Goal: Transaction & Acquisition: Purchase product/service

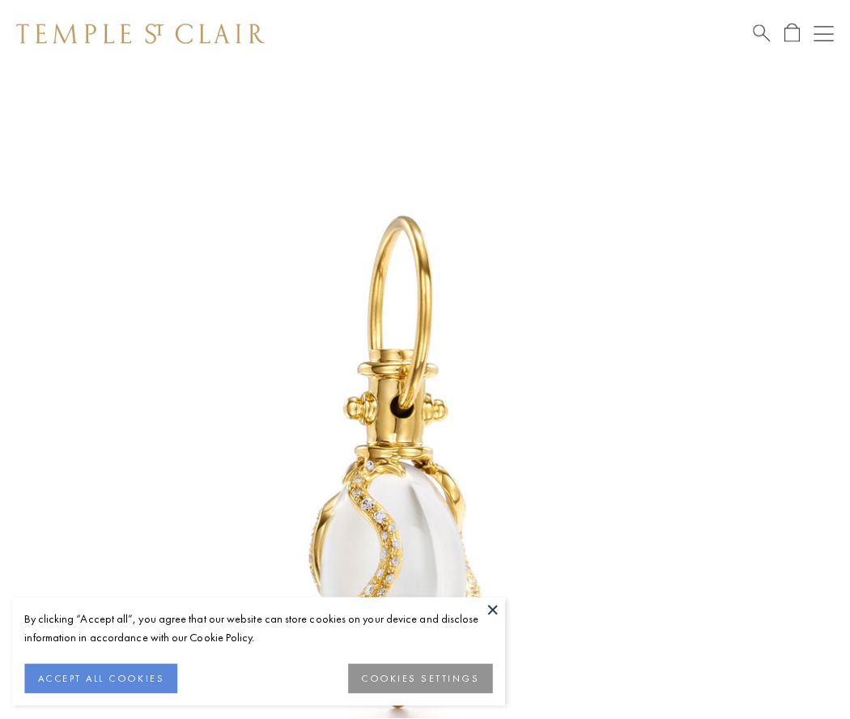
scroll to position [21, 0]
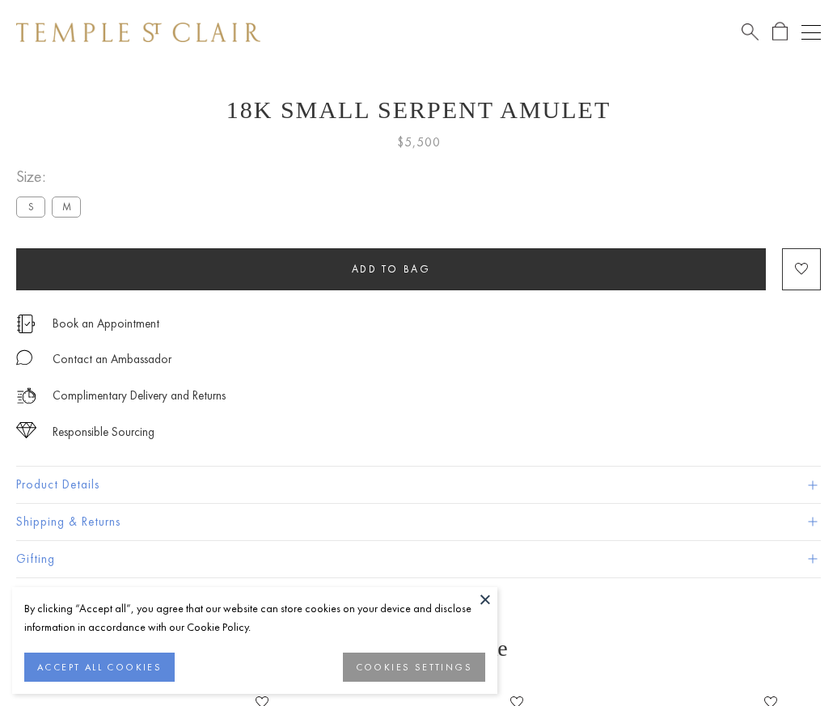
click at [391, 269] on span "Add to bag" at bounding box center [391, 269] width 79 height 14
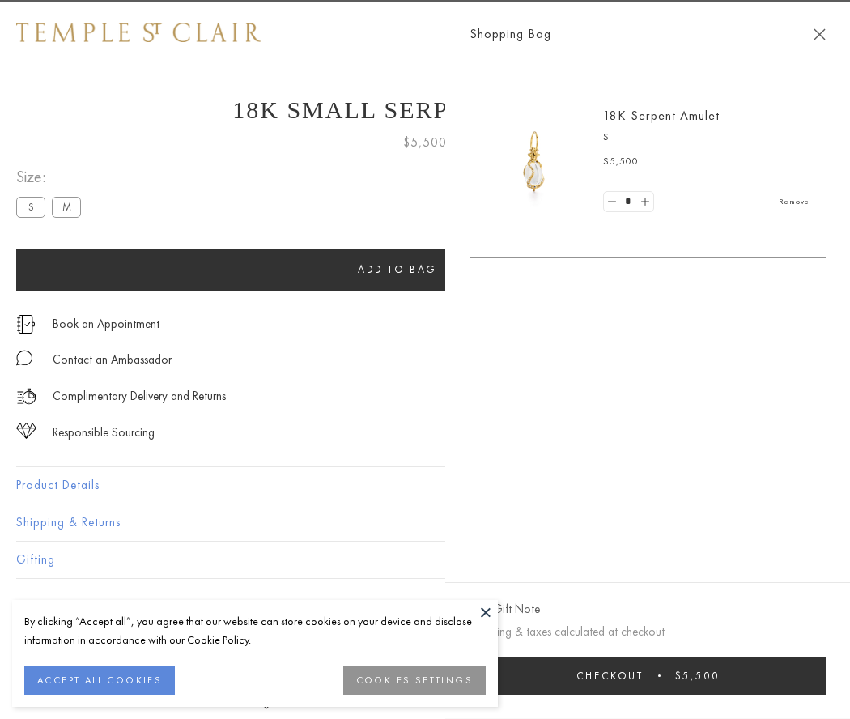
click at [815, 675] on button "Checkout $5,500" at bounding box center [647, 675] width 356 height 38
